Goal: Task Accomplishment & Management: Manage account settings

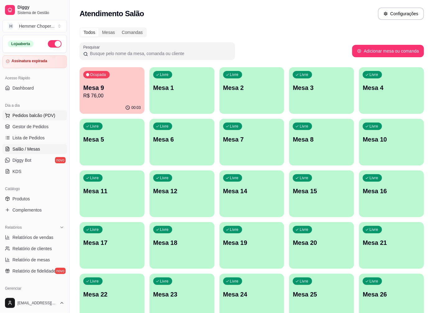
click at [29, 116] on span "Pedidos balcão (PDV)" at bounding box center [33, 115] width 43 height 6
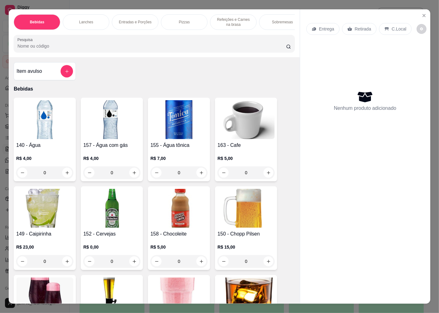
click at [357, 27] on p "Retirada" at bounding box center [363, 29] width 16 height 6
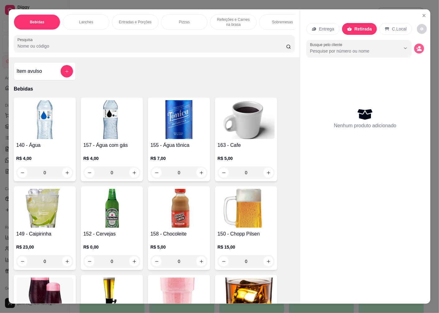
click at [418, 46] on circle "decrease-product-quantity" at bounding box center [419, 47] width 2 height 2
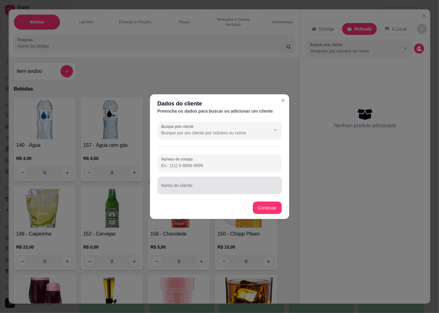
click at [185, 177] on div "Nome do cliente" at bounding box center [220, 185] width 124 height 17
type input "[PERSON_NAME]"
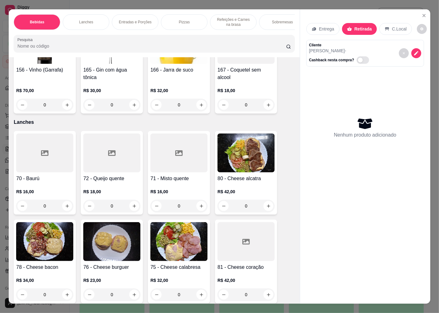
scroll to position [760, 0]
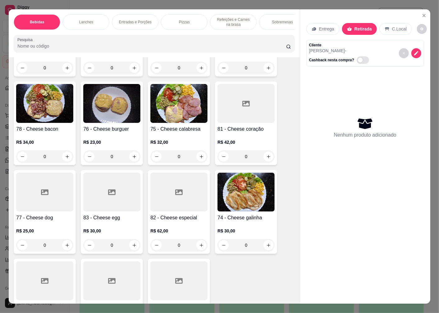
click at [181, 208] on div at bounding box center [178, 191] width 57 height 39
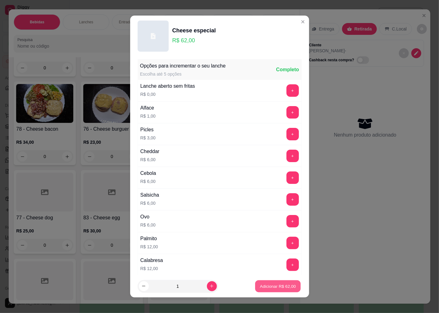
click at [264, 287] on p "Adicionar R$ 62,00" at bounding box center [278, 286] width 36 height 6
type input "1"
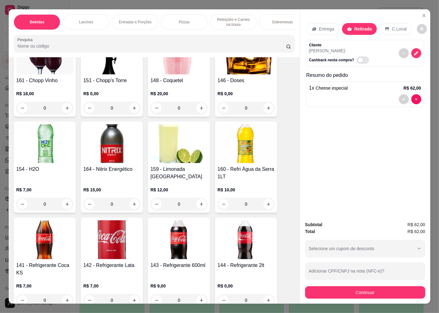
scroll to position [311, 0]
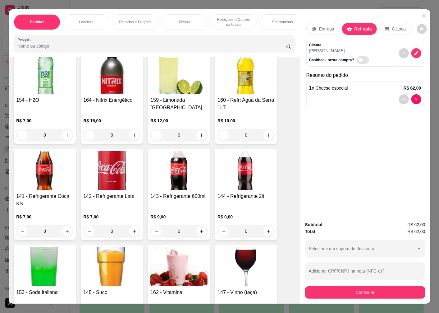
click at [237, 181] on img at bounding box center [246, 170] width 57 height 39
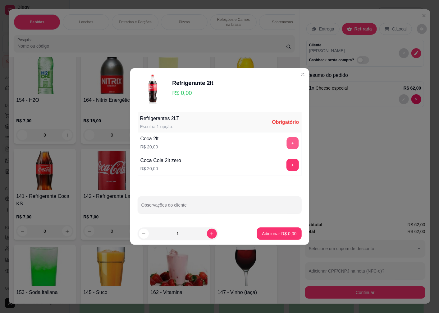
click at [287, 142] on button "+" at bounding box center [293, 143] width 12 height 12
click at [270, 235] on p "Adicionar R$ 20,00" at bounding box center [278, 233] width 36 height 6
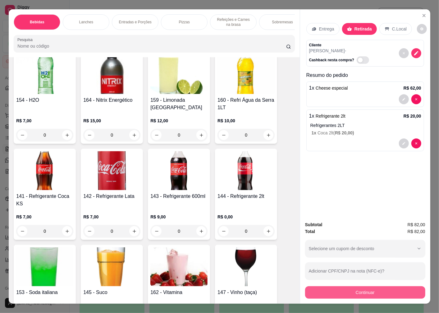
click at [353, 288] on button "Continuar" at bounding box center [365, 292] width 120 height 12
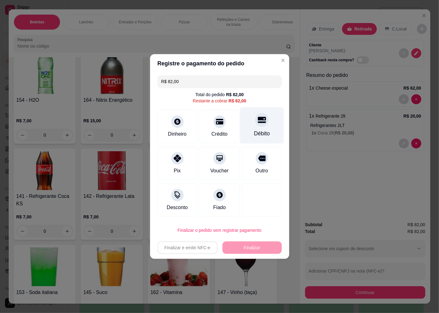
click at [261, 127] on div "Débito" at bounding box center [262, 125] width 44 height 36
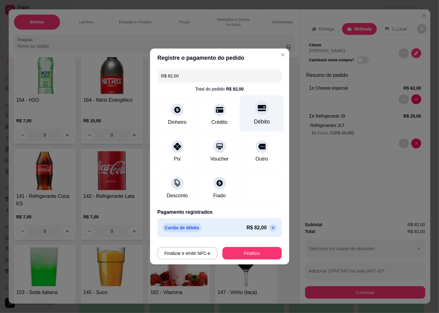
type input "R$ 0,00"
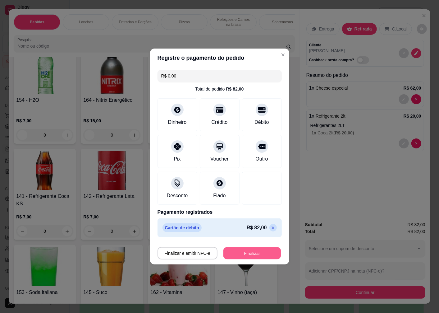
click at [253, 251] on button "Finalizar" at bounding box center [251, 253] width 57 height 12
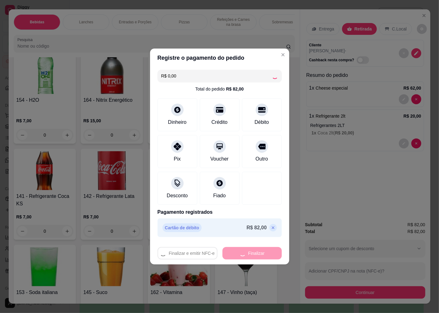
type input "0"
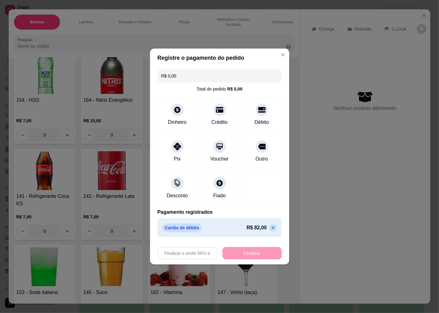
type input "-R$ 82,00"
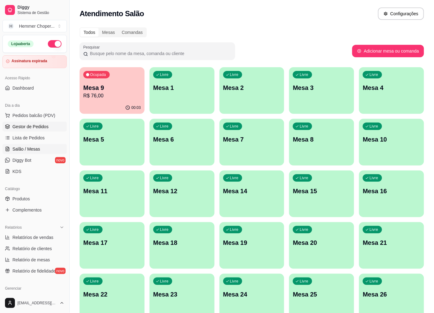
click at [32, 126] on span "Gestor de Pedidos" at bounding box center [30, 126] width 36 height 6
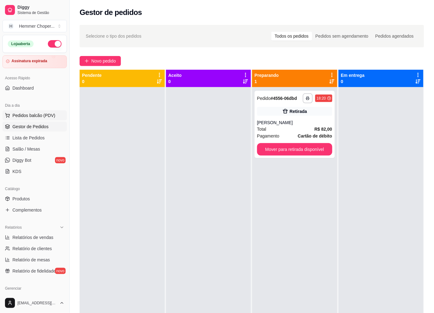
click at [29, 113] on span "Pedidos balcão (PDV)" at bounding box center [33, 115] width 43 height 6
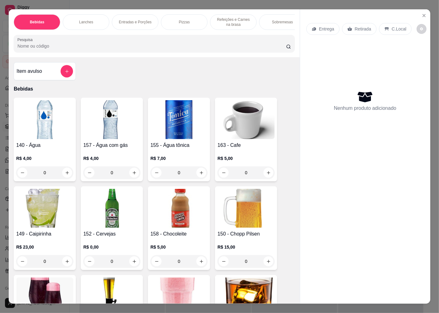
click at [361, 27] on p "Retirada" at bounding box center [363, 29] width 16 height 6
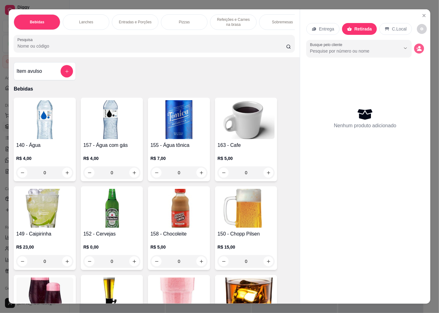
click at [418, 46] on icon "decrease-product-quantity" at bounding box center [419, 49] width 6 height 6
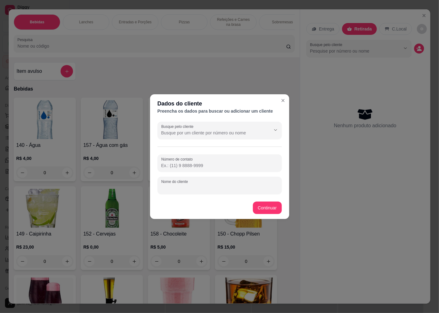
click at [191, 189] on input "Nome do cliente" at bounding box center [219, 188] width 117 height 6
type input "MAGRIT"
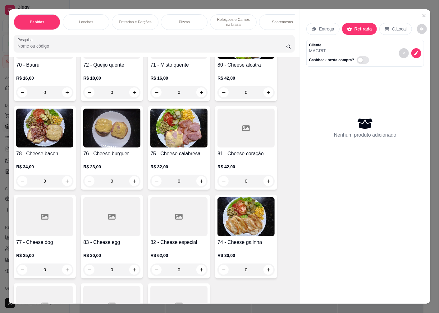
scroll to position [794, 0]
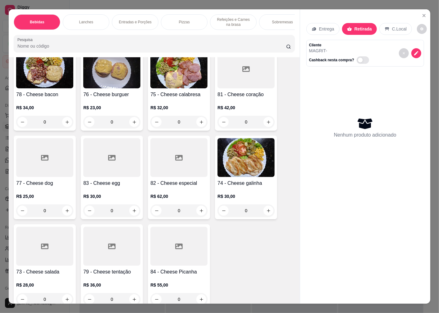
click at [41, 259] on div at bounding box center [44, 246] width 57 height 39
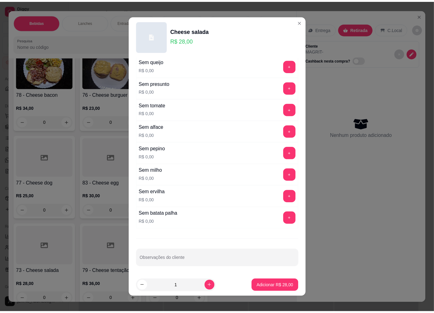
scroll to position [417, 0]
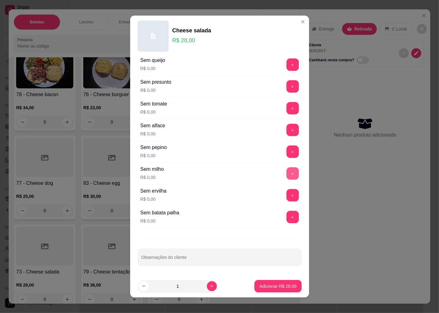
click at [287, 172] on button "+" at bounding box center [293, 173] width 12 height 12
click at [287, 195] on button "+" at bounding box center [293, 195] width 12 height 12
click at [261, 285] on p "Adicionar R$ 28,00" at bounding box center [278, 286] width 36 height 6
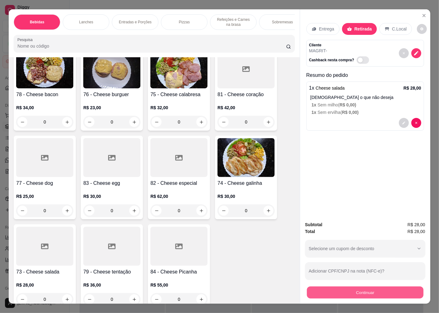
click at [319, 288] on button "Continuar" at bounding box center [365, 292] width 117 height 12
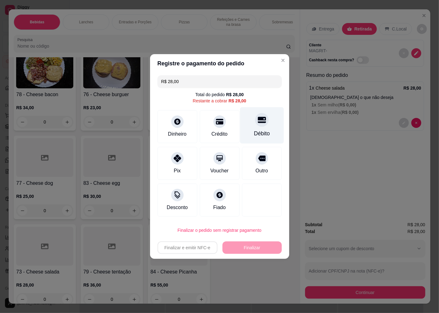
click at [256, 126] on div "Débito" at bounding box center [262, 125] width 44 height 36
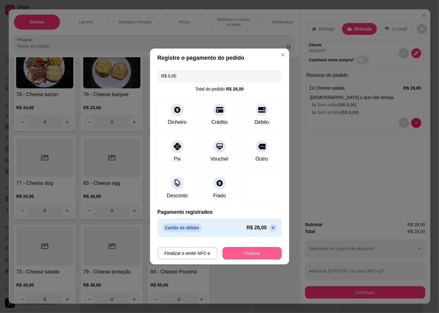
click at [253, 254] on button "Finalizar" at bounding box center [252, 253] width 59 height 12
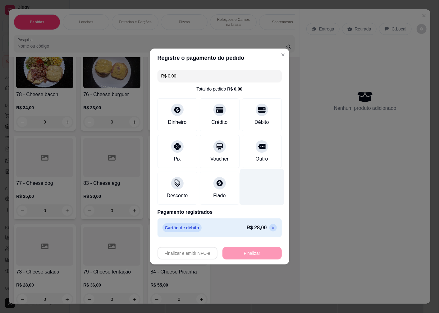
type input "-R$ 28,00"
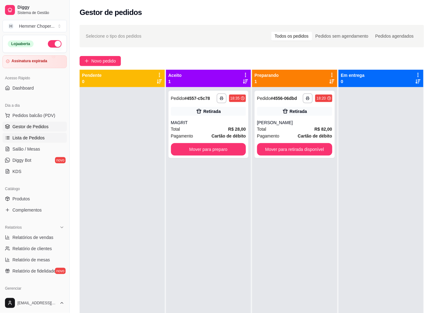
click at [27, 138] on span "Lista de Pedidos" at bounding box center [28, 138] width 32 height 6
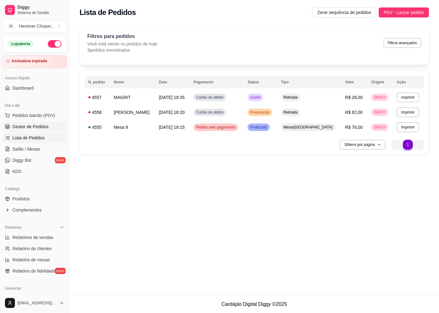
click at [41, 128] on span "Gestor de Pedidos" at bounding box center [30, 126] width 36 height 6
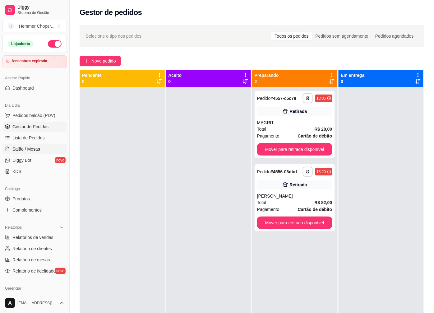
click at [34, 149] on span "Salão / Mesas" at bounding box center [26, 149] width 28 height 6
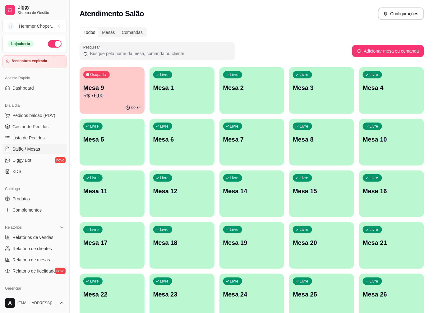
click at [115, 97] on p "R$ 76,00" at bounding box center [111, 95] width 57 height 7
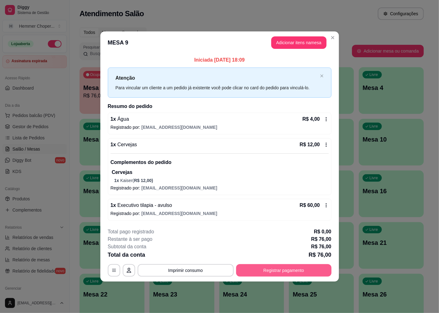
click at [280, 274] on button "Registrar pagamento" at bounding box center [283, 270] width 95 height 12
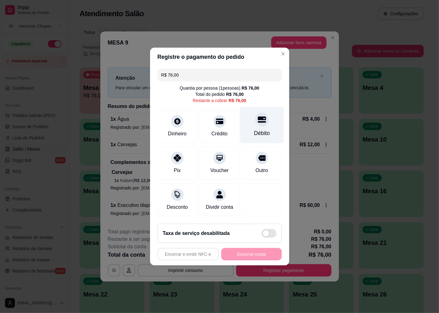
click at [260, 120] on div at bounding box center [262, 120] width 14 height 14
type input "R$ 0,00"
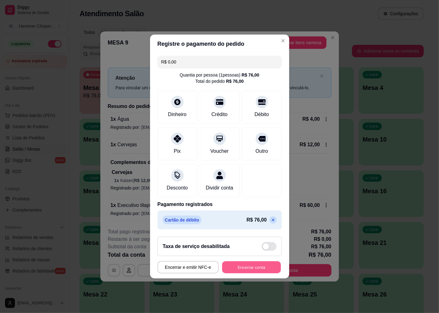
click at [255, 272] on button "Encerrar conta" at bounding box center [251, 267] width 59 height 12
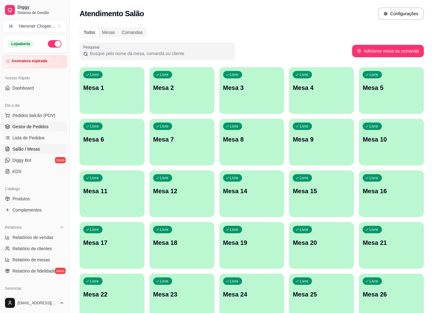
click at [30, 125] on span "Gestor de Pedidos" at bounding box center [30, 126] width 36 height 6
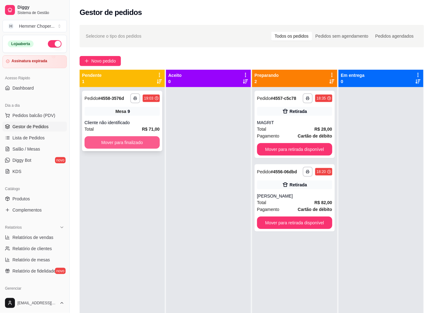
click at [134, 141] on button "Mover para finalizado" at bounding box center [122, 142] width 75 height 12
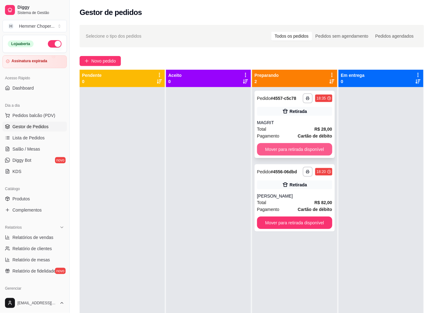
click at [295, 147] on button "Mover para retirada disponível" at bounding box center [294, 149] width 75 height 12
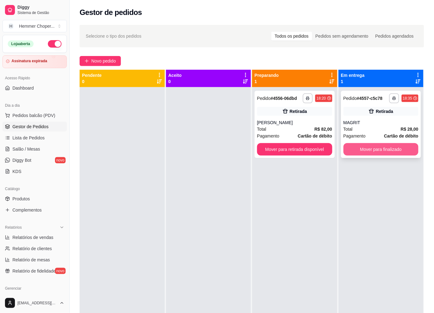
click at [355, 144] on button "Mover para finalizado" at bounding box center [380, 149] width 75 height 12
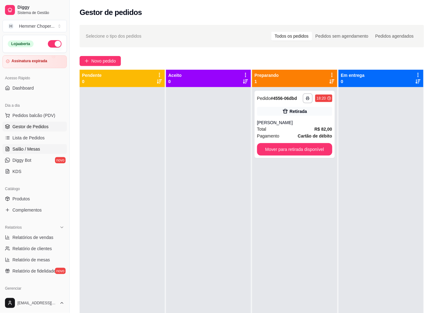
click at [32, 149] on span "Salão / Mesas" at bounding box center [26, 149] width 28 height 6
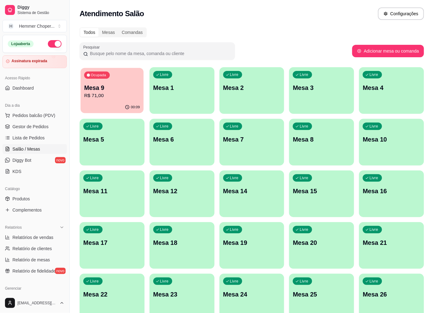
click at [122, 106] on div "00:09" at bounding box center [111, 107] width 63 height 12
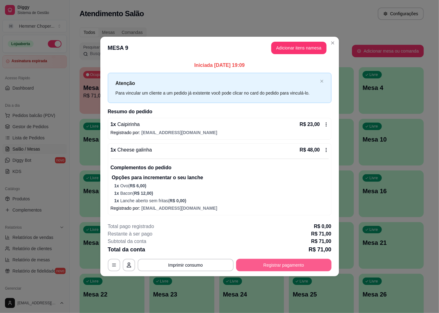
click at [265, 268] on button "Registrar pagamento" at bounding box center [283, 265] width 95 height 12
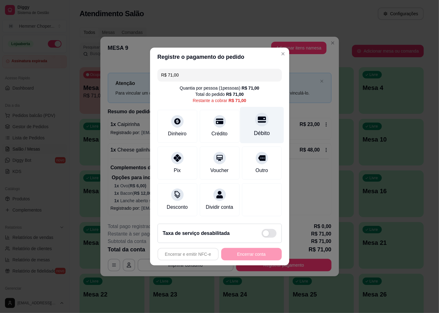
click at [258, 123] on div "Débito" at bounding box center [262, 125] width 44 height 36
type input "R$ 0,00"
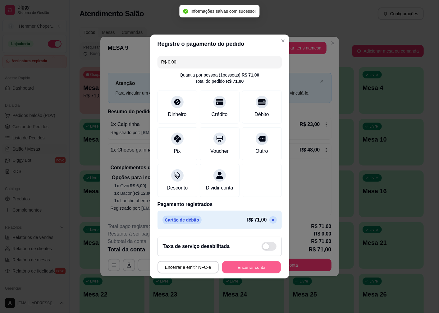
click at [227, 269] on button "Encerrar conta" at bounding box center [251, 267] width 59 height 12
